Goal: Check status: Check status

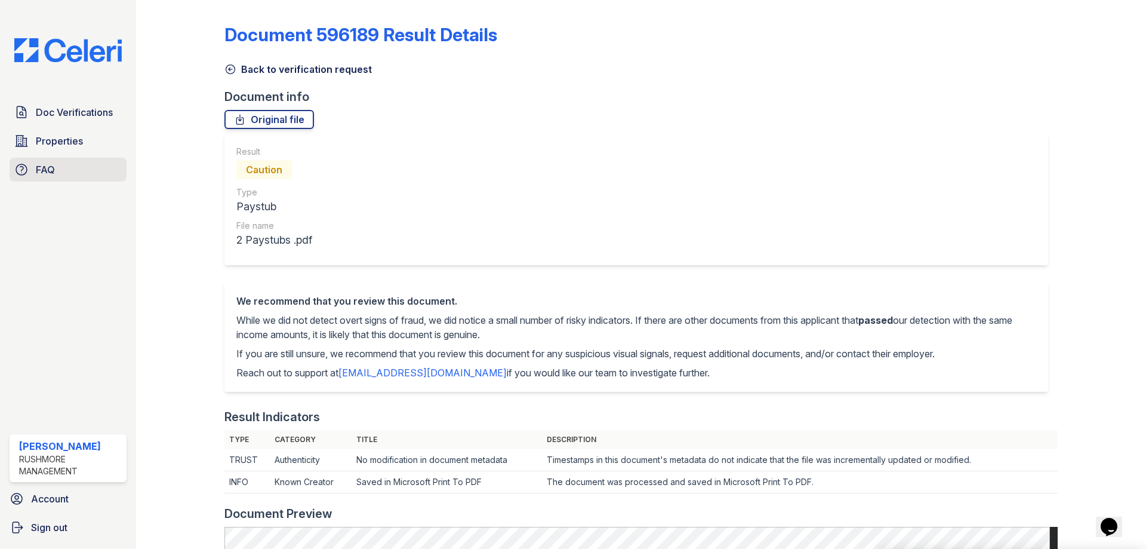
scroll to position [298, 0]
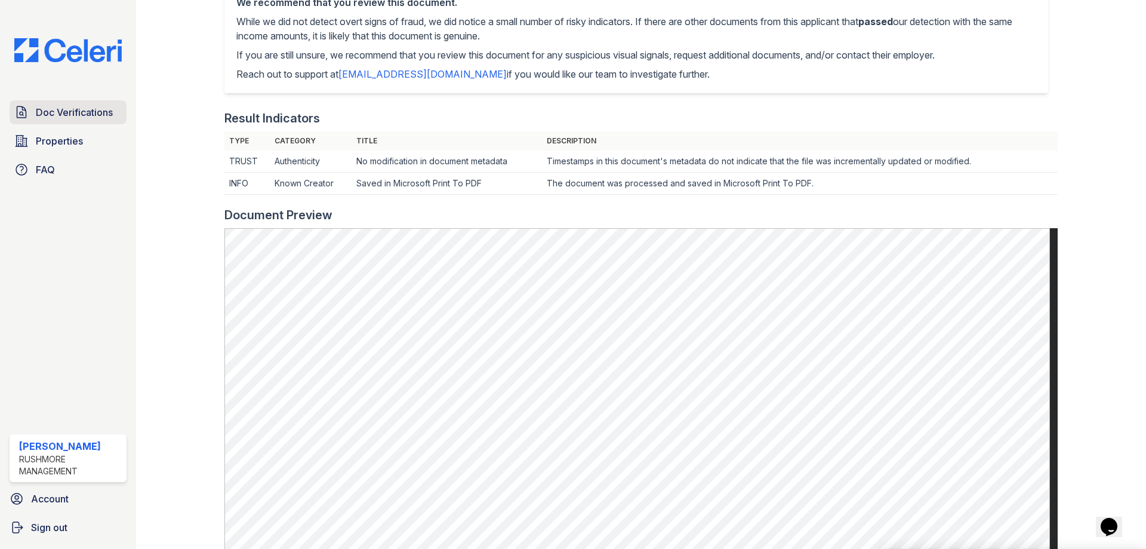
click at [77, 110] on span "Doc Verifications" at bounding box center [74, 112] width 77 height 14
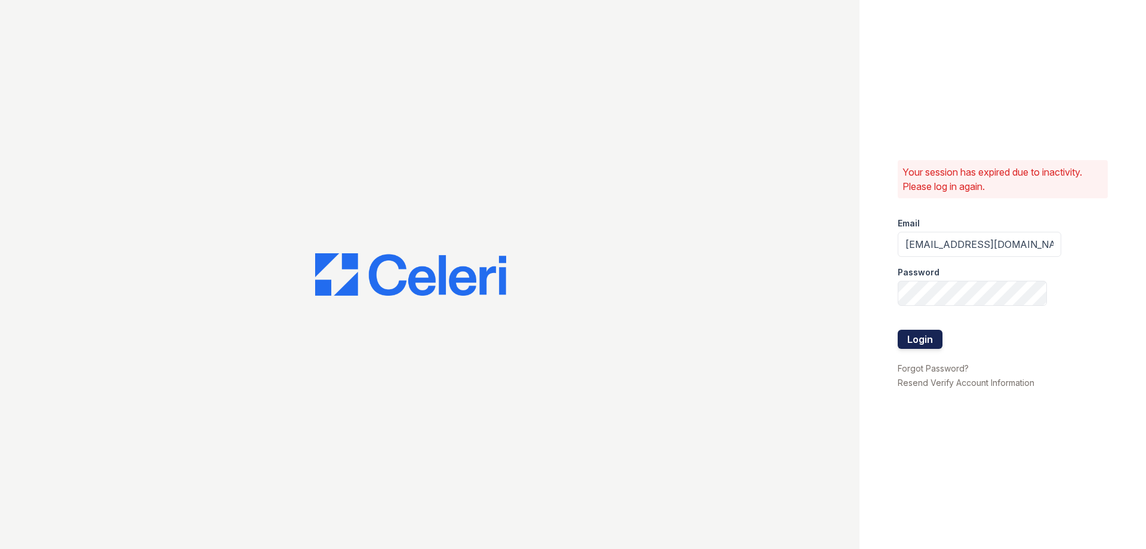
click at [934, 332] on button "Login" at bounding box center [920, 339] width 45 height 19
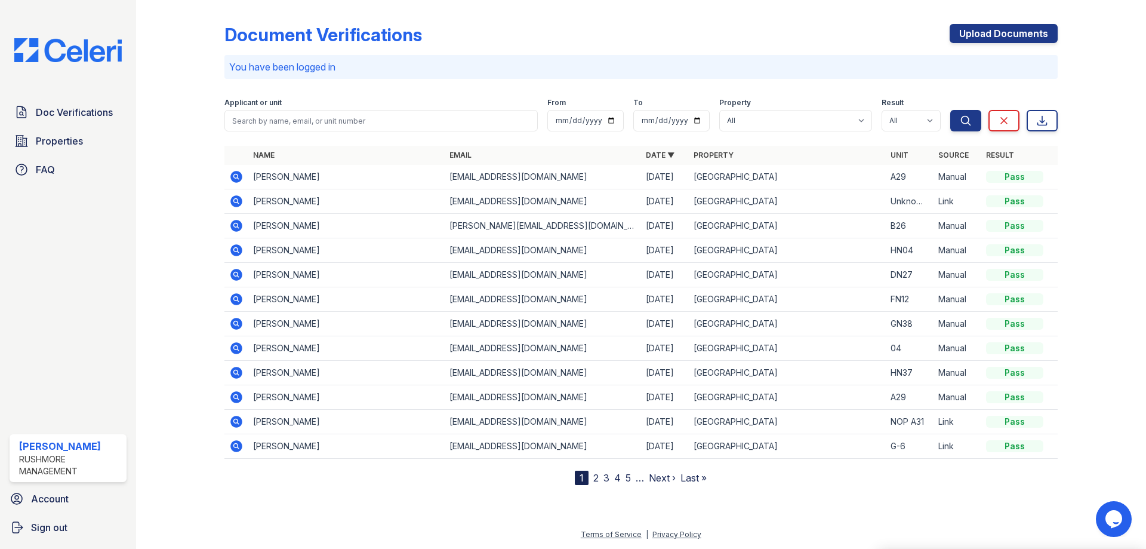
drag, startPoint x: 1026, startPoint y: 174, endPoint x: 985, endPoint y: 174, distance: 41.2
click at [985, 174] on td "Pass" at bounding box center [1019, 177] width 76 height 24
